Goal: Information Seeking & Learning: Learn about a topic

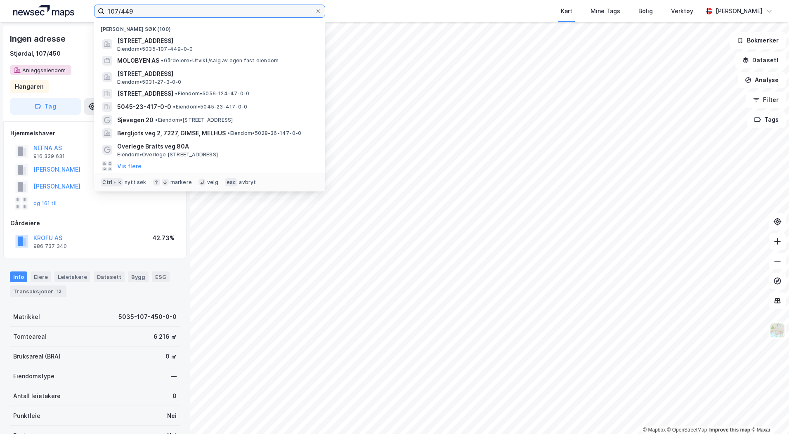
click at [196, 16] on input "107/449" at bounding box center [209, 11] width 211 height 12
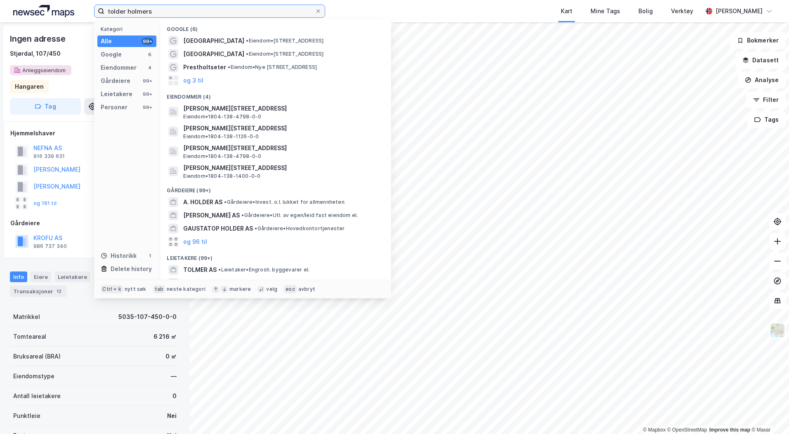
type input "tolder holmers"
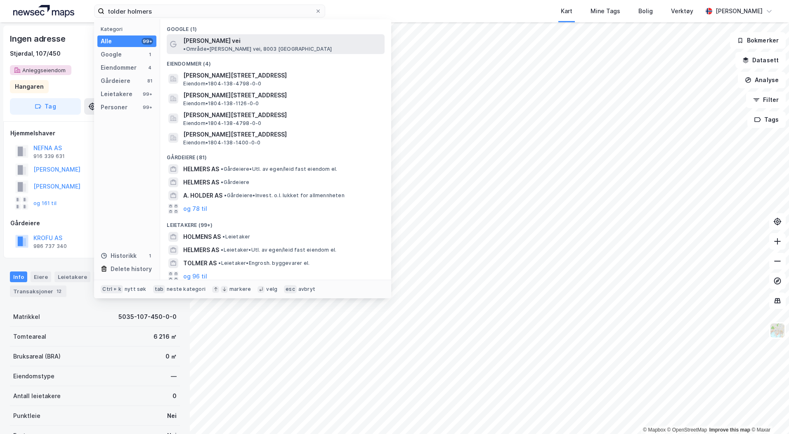
click at [221, 42] on span "[PERSON_NAME] vei" at bounding box center [211, 41] width 57 height 10
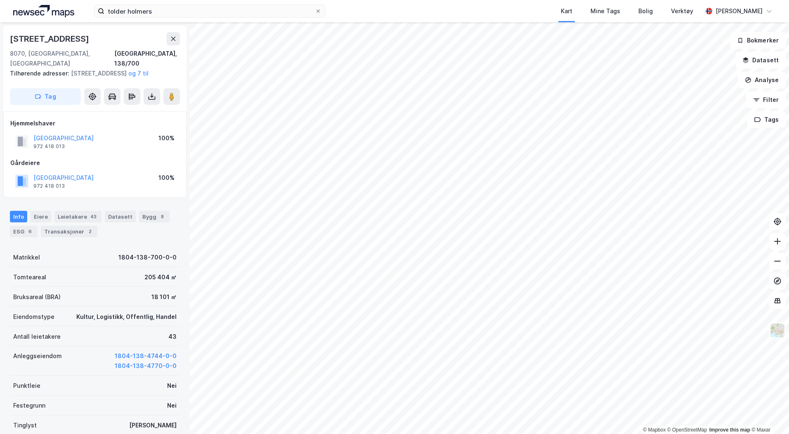
scroll to position [2, 0]
click at [754, 64] on button "Datasett" at bounding box center [761, 60] width 50 height 17
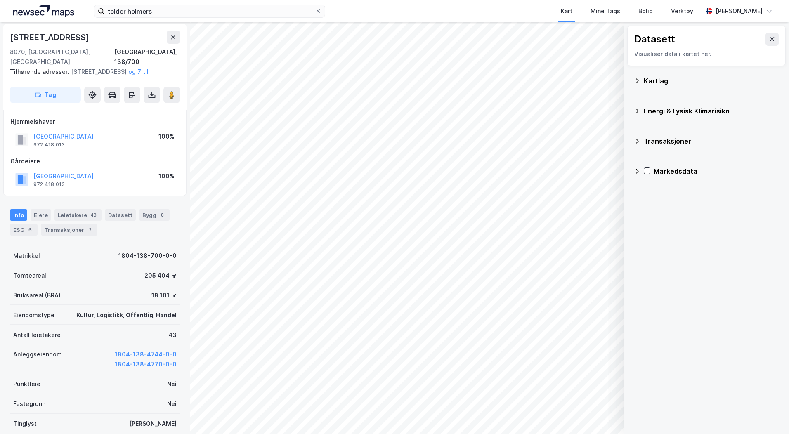
click at [635, 80] on icon at bounding box center [637, 81] width 7 height 7
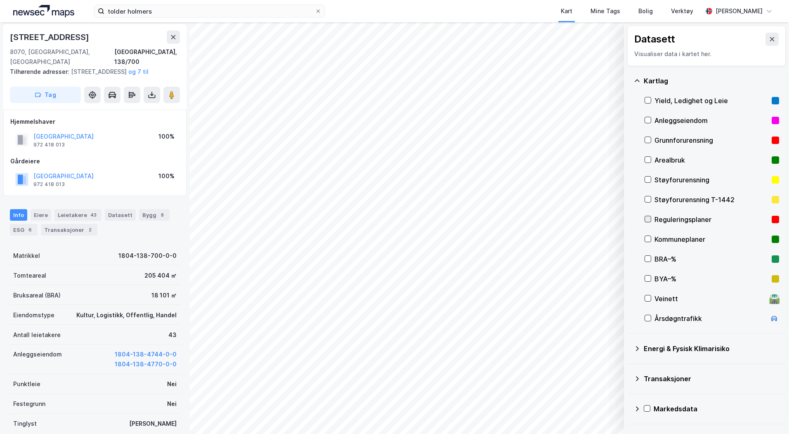
click at [650, 219] on icon at bounding box center [648, 219] width 6 height 6
click at [584, 409] on button "Vis" at bounding box center [581, 412] width 69 height 13
click at [607, 394] on icon at bounding box center [607, 394] width 7 height 7
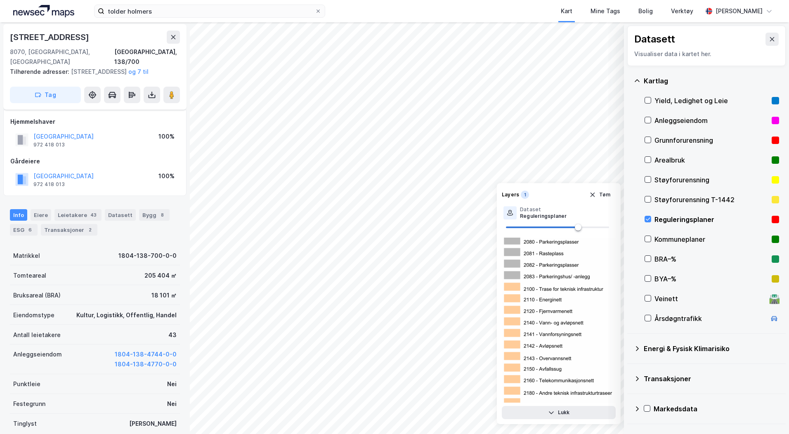
scroll to position [161, 0]
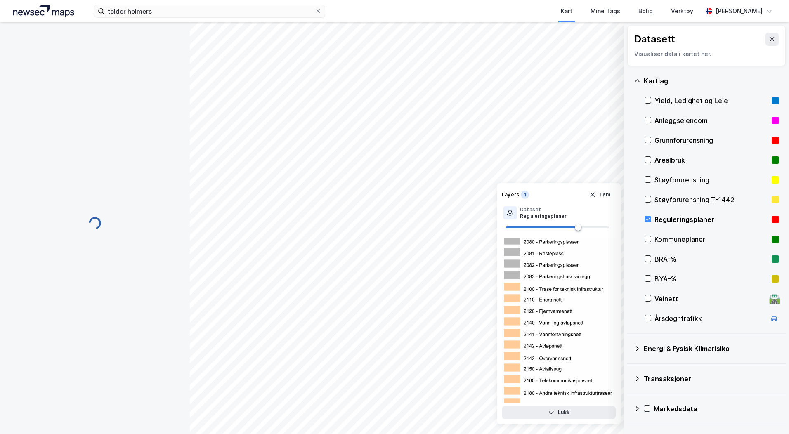
scroll to position [74, 0]
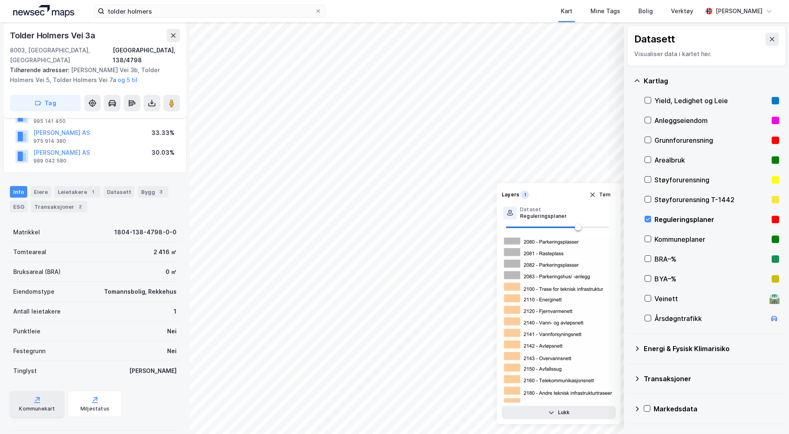
click at [42, 406] on div "Kommunekart" at bounding box center [37, 409] width 36 height 7
